Goal: Task Accomplishment & Management: Use online tool/utility

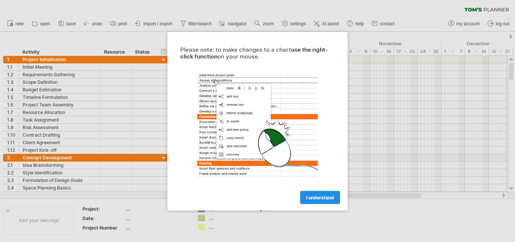
click at [311, 199] on span "I understand" at bounding box center [320, 197] width 28 height 6
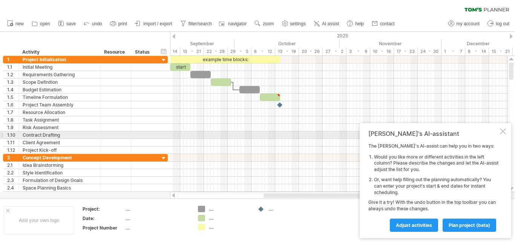
click at [502, 132] on div at bounding box center [503, 131] width 6 height 6
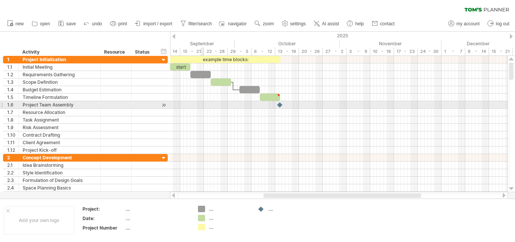
click at [203, 105] on div at bounding box center [338, 105] width 337 height 8
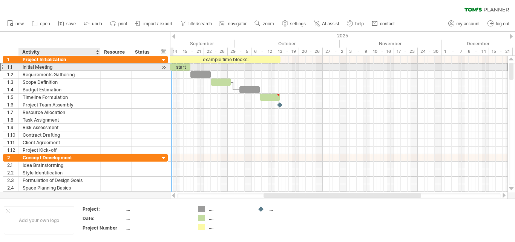
click at [59, 66] on div "Initial Meeting" at bounding box center [60, 66] width 74 height 7
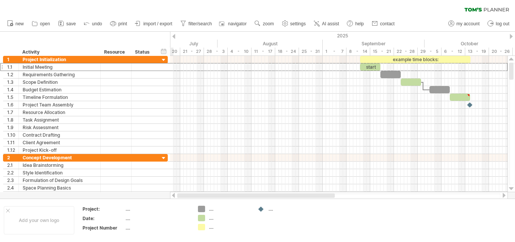
drag, startPoint x: 276, startPoint y: 195, endPoint x: 174, endPoint y: 195, distance: 101.8
click at [174, 195] on div at bounding box center [339, 196] width 338 height 8
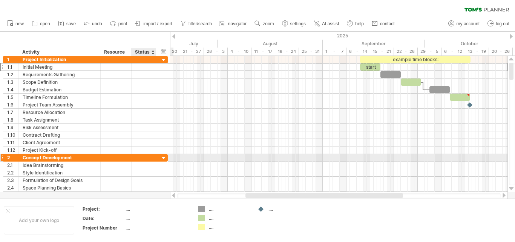
click at [165, 157] on div at bounding box center [163, 158] width 7 height 7
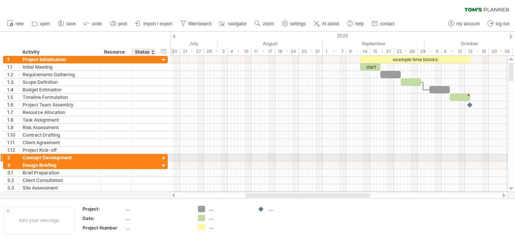
click at [164, 157] on div at bounding box center [163, 158] width 7 height 7
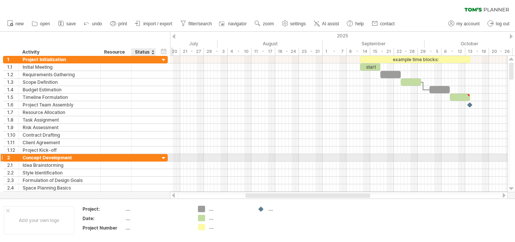
click at [164, 157] on div at bounding box center [163, 158] width 7 height 7
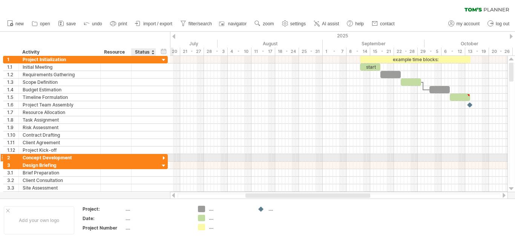
click at [164, 157] on div at bounding box center [163, 158] width 7 height 7
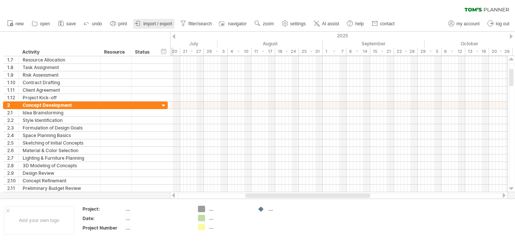
click at [166, 23] on span "import / export" at bounding box center [157, 23] width 29 height 5
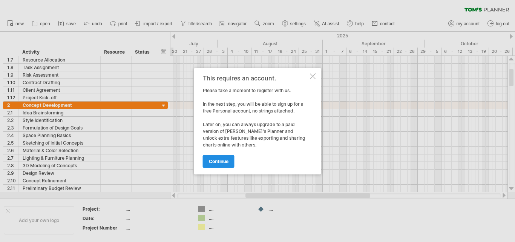
click at [218, 162] on span "continue" at bounding box center [219, 161] width 20 height 6
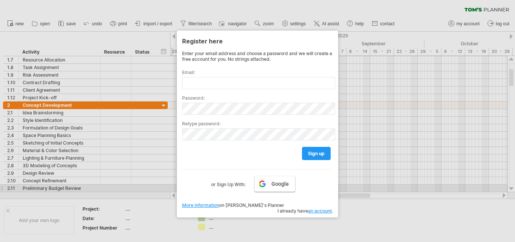
click at [282, 185] on span "Google" at bounding box center [279, 184] width 17 height 6
click at [270, 185] on link "Google" at bounding box center [274, 184] width 41 height 16
